Goal: Task Accomplishment & Management: Manage account settings

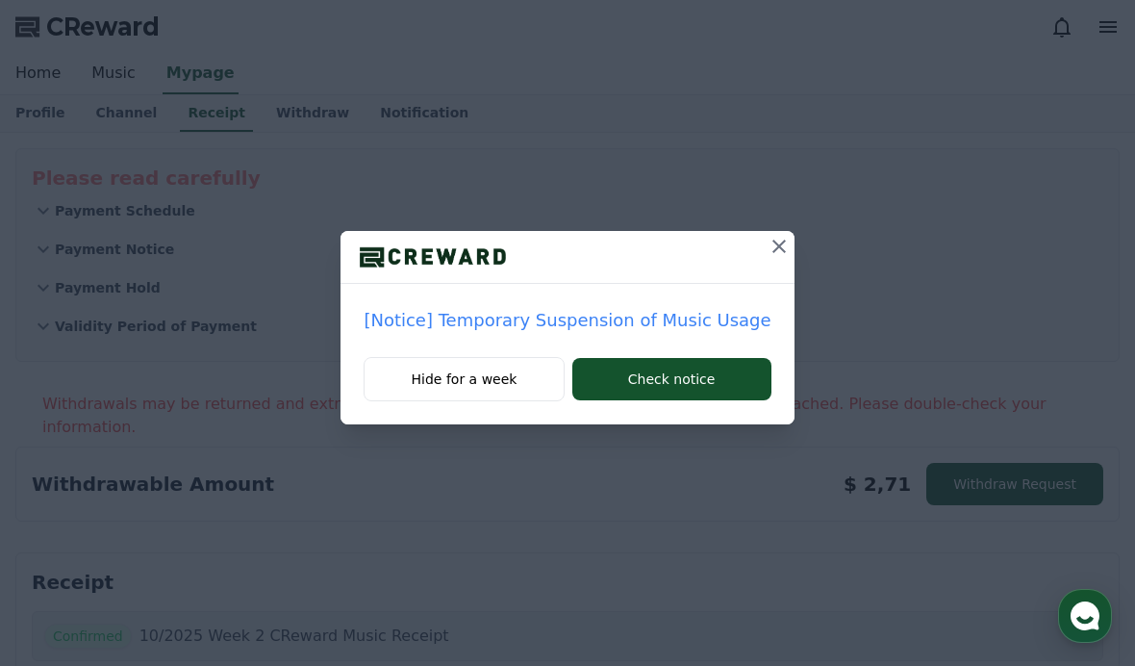
click at [108, 60] on div "[Notice] Temporary Suspension of Music Usage Hide for a week Check notice" at bounding box center [567, 227] width 1135 height 455
click at [705, 386] on button "Check notice" at bounding box center [671, 379] width 199 height 42
click at [741, 246] on div at bounding box center [567, 257] width 453 height 53
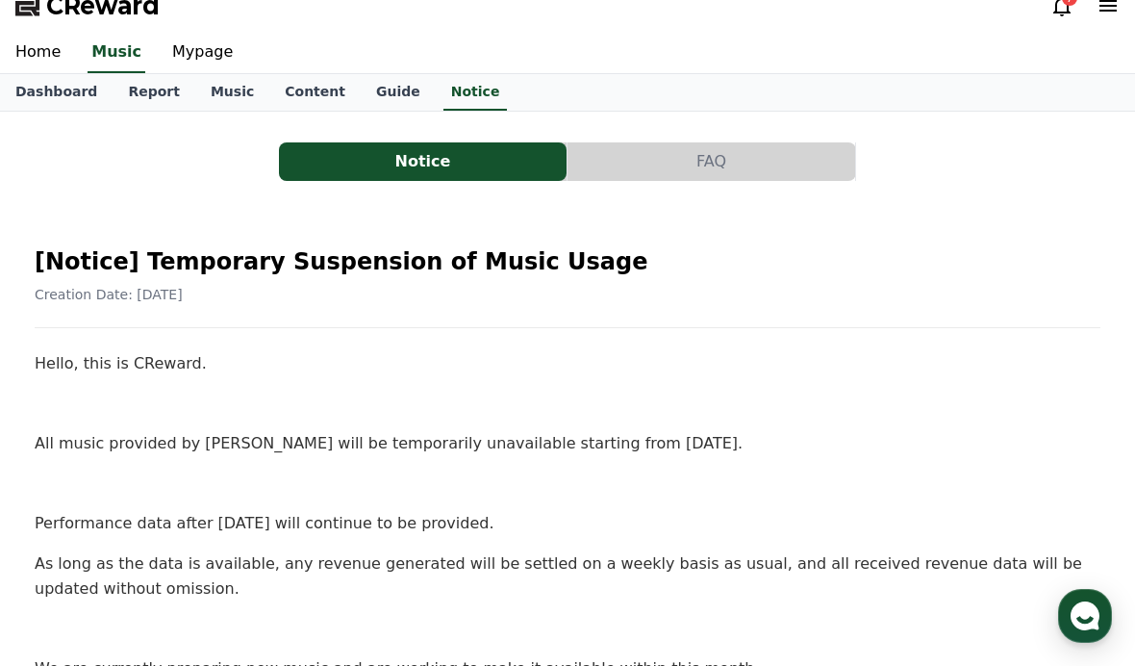
click at [120, 83] on link "Report" at bounding box center [154, 92] width 83 height 37
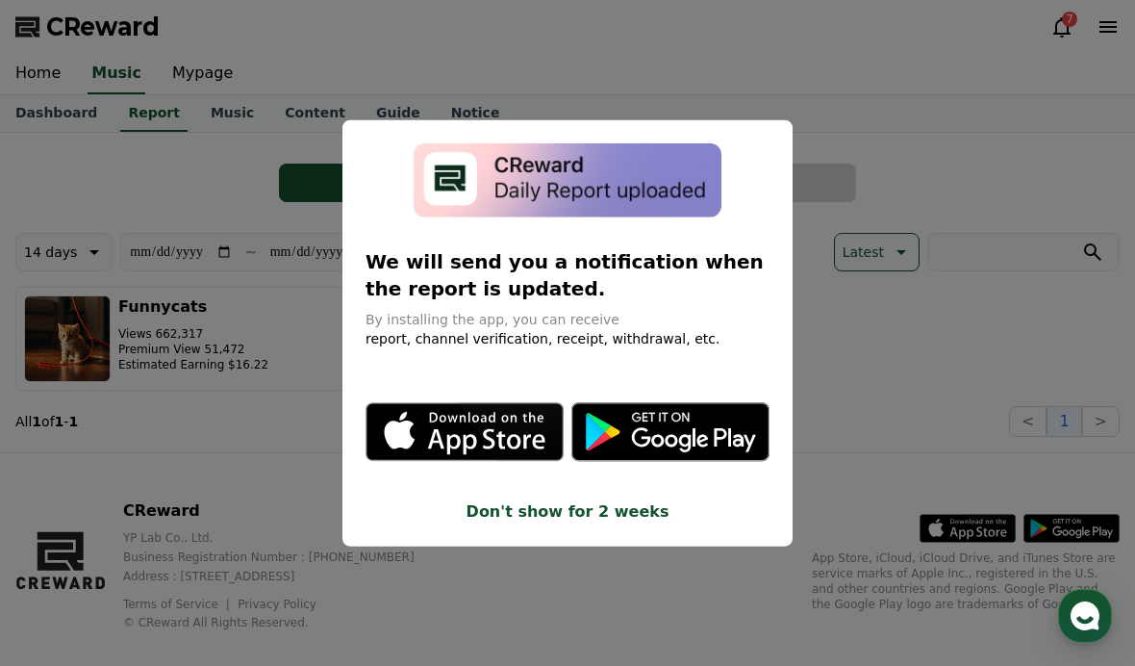
click at [828, 202] on button "close modal" at bounding box center [567, 333] width 1135 height 666
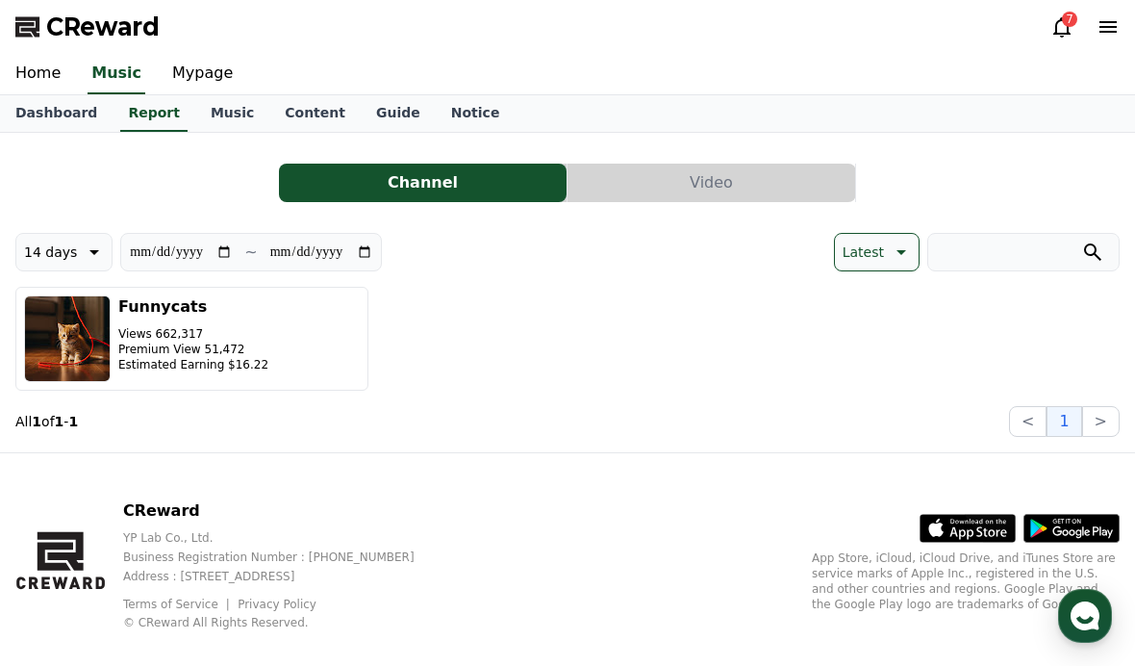
click at [53, 125] on link "Dashboard" at bounding box center [56, 113] width 113 height 37
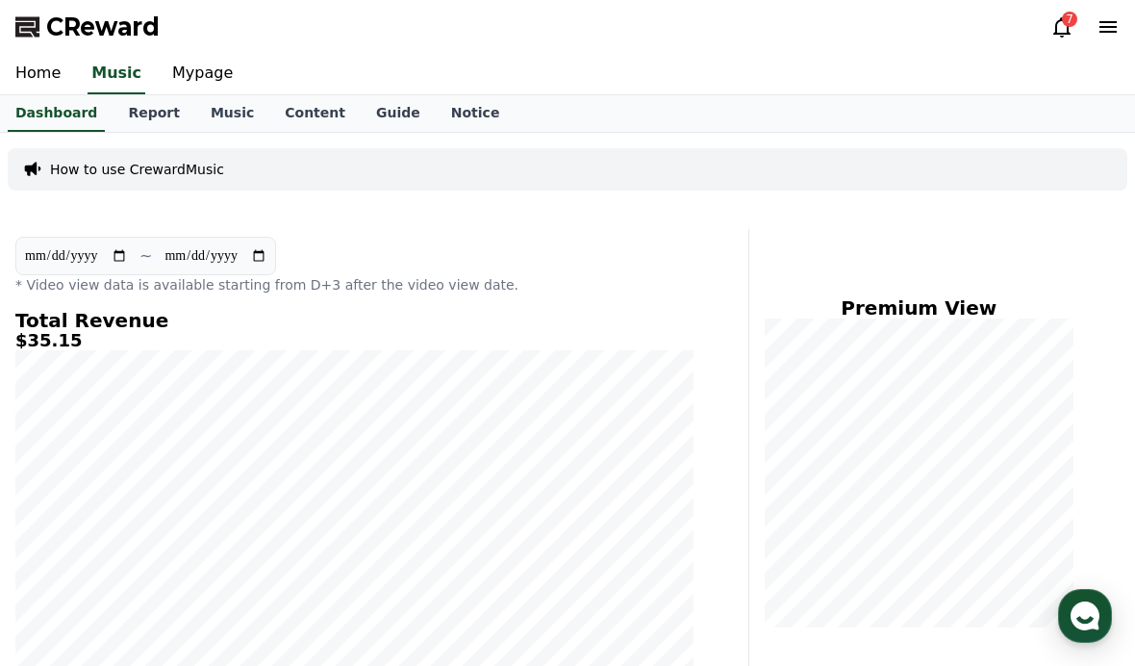
click at [205, 120] on link "Music" at bounding box center [232, 113] width 74 height 37
click at [204, 119] on link "Music" at bounding box center [232, 113] width 74 height 37
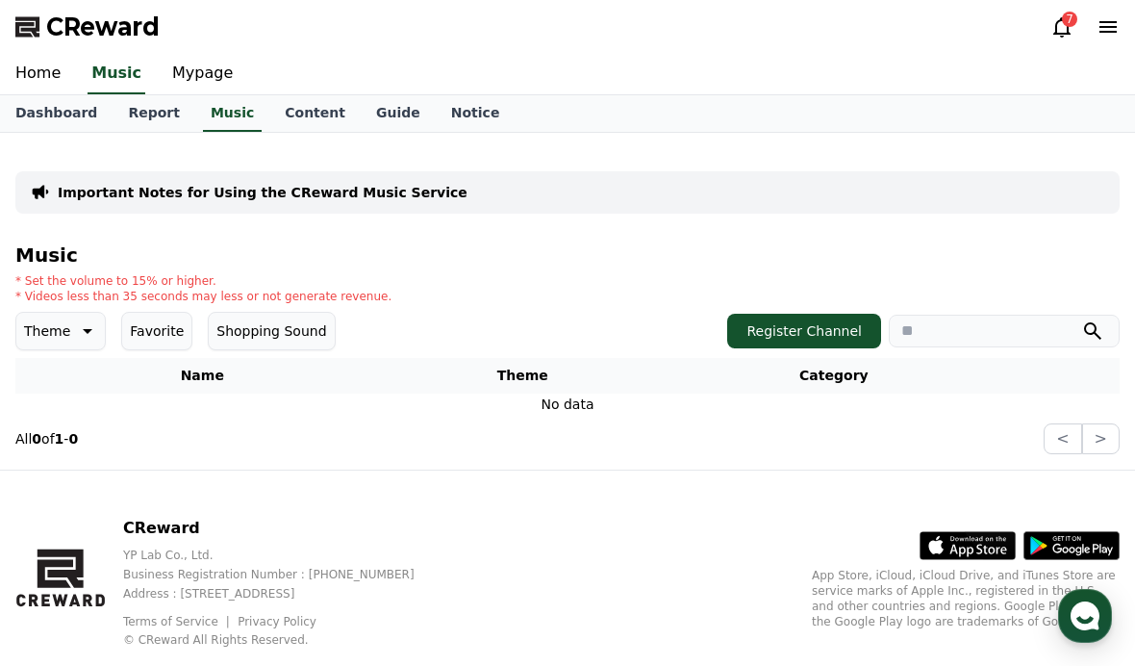
click at [176, 73] on link "Mypage" at bounding box center [202, 74] width 91 height 40
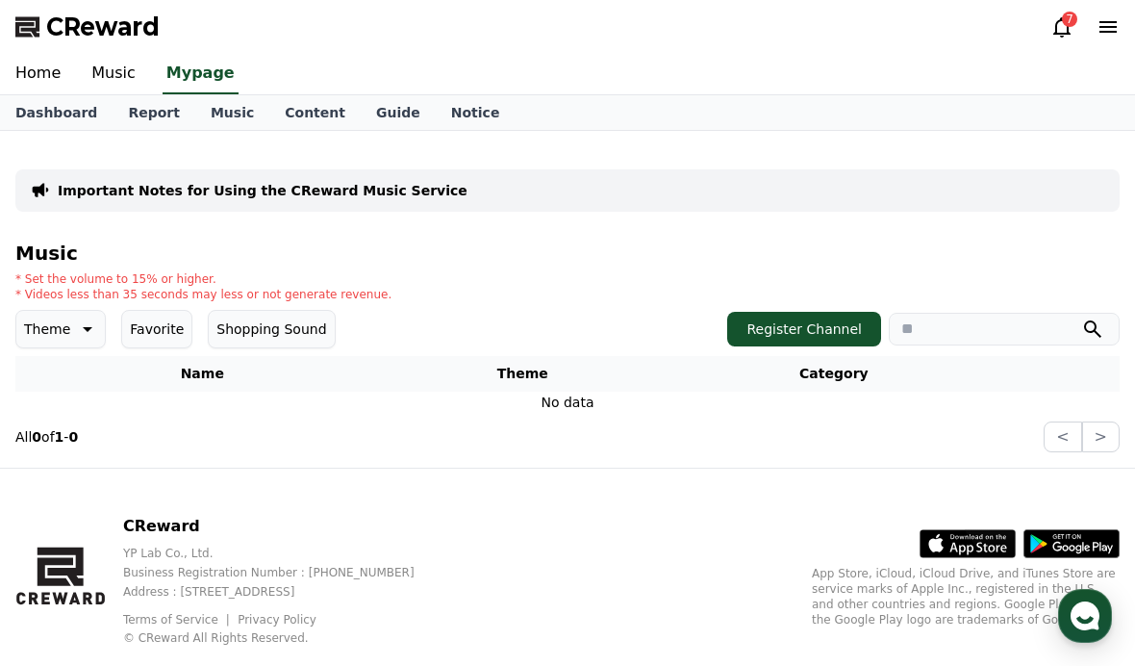
select select "**********"
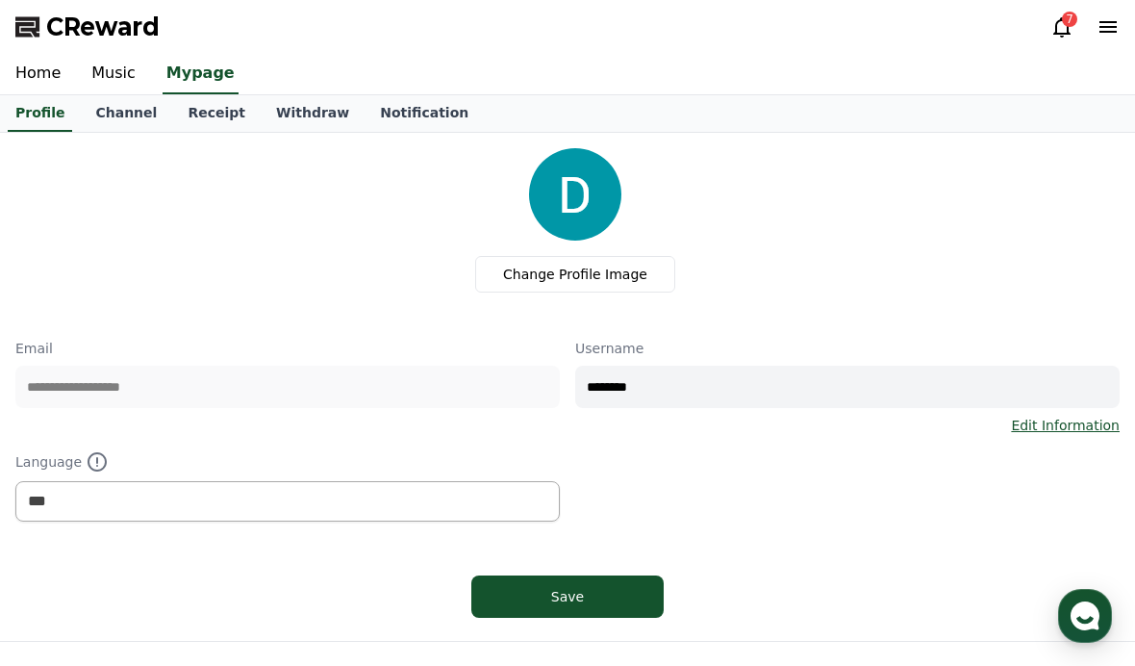
click at [182, 130] on link "Receipt" at bounding box center [216, 113] width 89 height 37
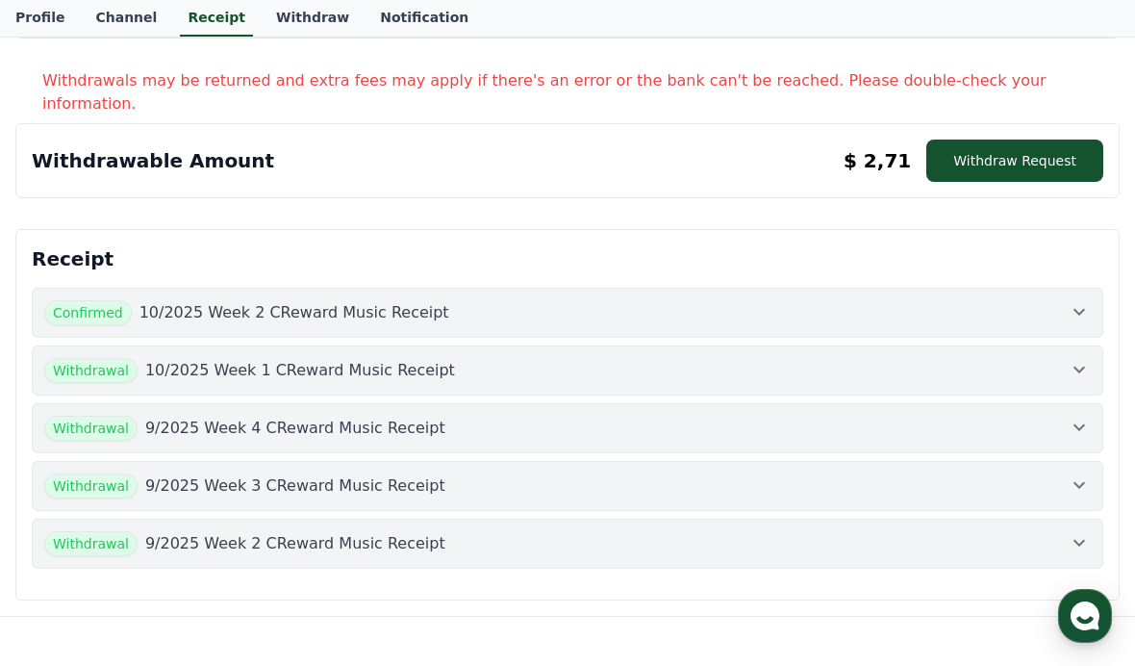
scroll to position [330, 0]
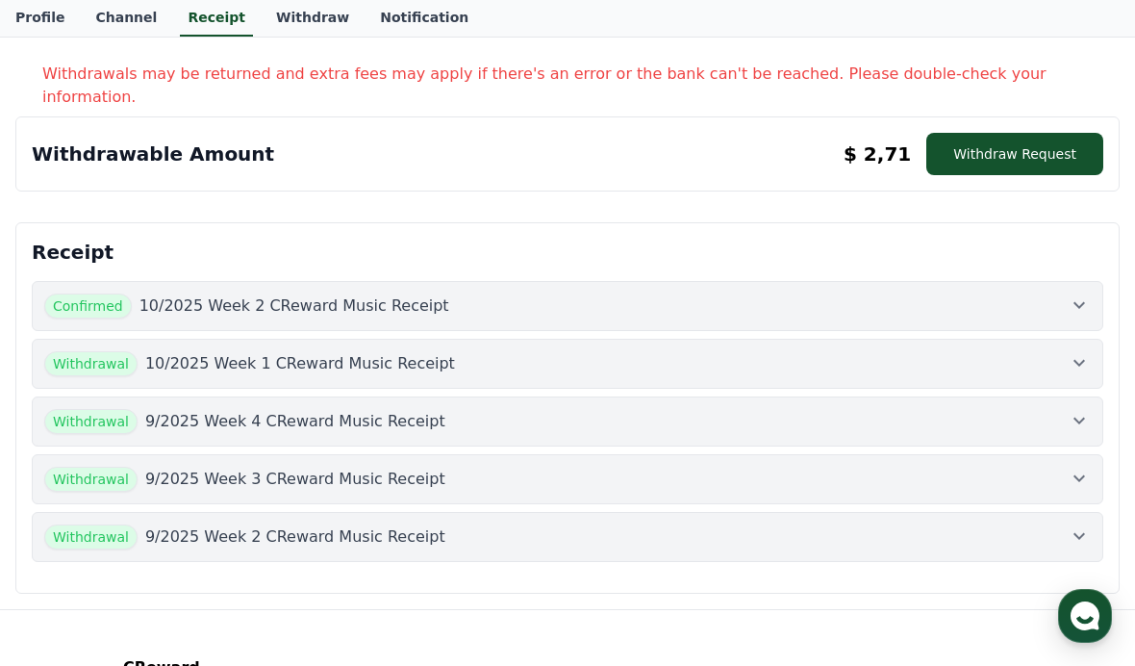
click at [191, 294] on p "10/2025 Week 2 CReward Music Receipt" at bounding box center [294, 305] width 310 height 23
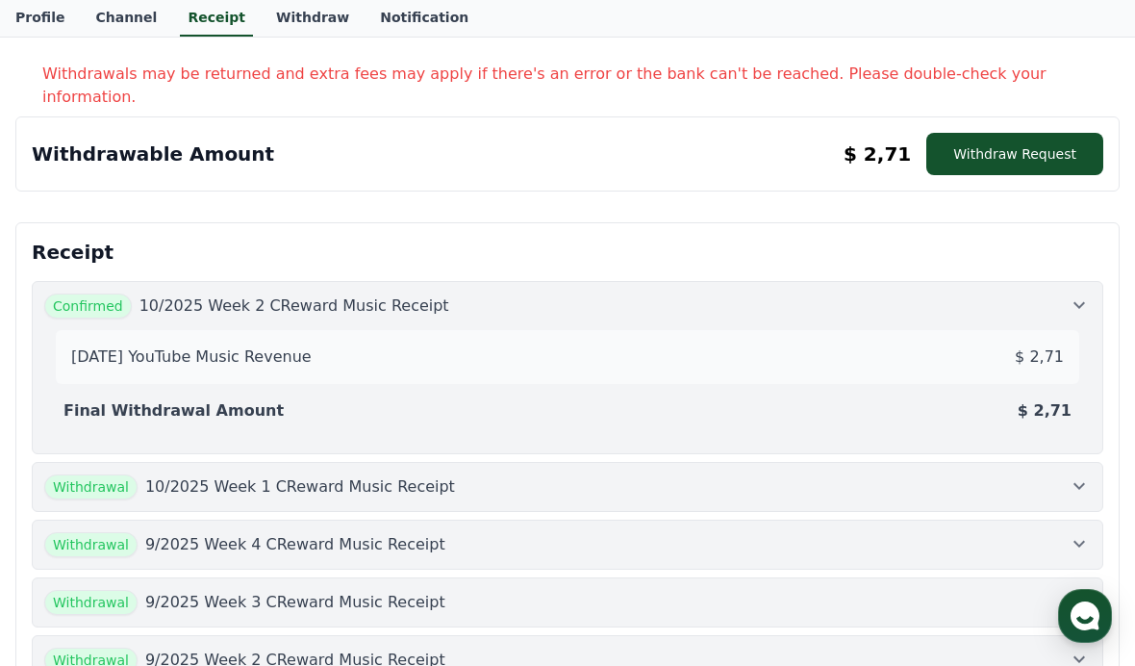
click at [241, 462] on button "Withdrawal 10/2025 Week 1 CReward Music Receipt" at bounding box center [568, 487] width 1072 height 50
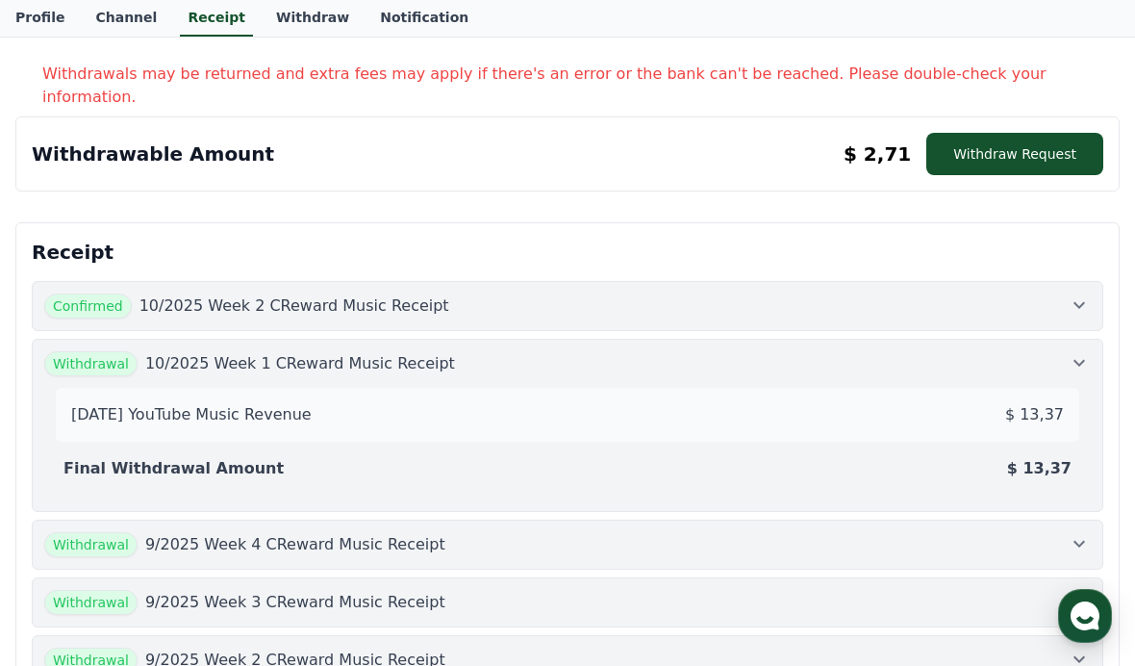
click at [1052, 136] on button "Withdraw Request" at bounding box center [1014, 154] width 177 height 42
